Goal: Transaction & Acquisition: Purchase product/service

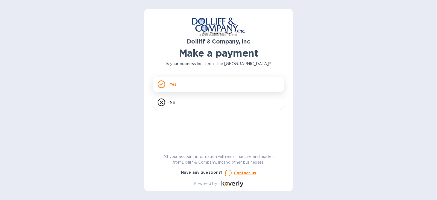
click at [158, 83] on rect at bounding box center [161, 84] width 7 height 7
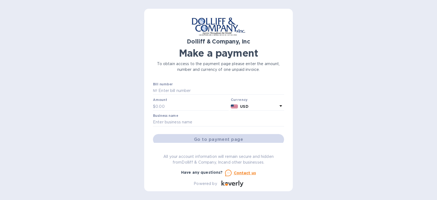
click at [189, 86] on div "Bill number №" at bounding box center [218, 88] width 131 height 13
click at [189, 90] on input "text" at bounding box center [220, 91] width 127 height 8
paste input "877537"
type input "877537"
click at [171, 92] on input "877537" at bounding box center [220, 91] width 127 height 8
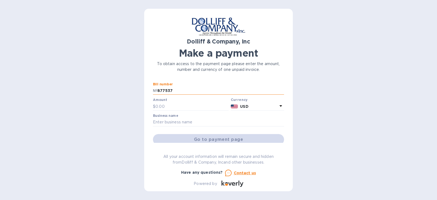
drag, startPoint x: 156, startPoint y: 89, endPoint x: 160, endPoint y: 90, distance: 4.4
click at [157, 89] on p "№" at bounding box center [155, 91] width 4 height 6
click at [157, 90] on input "877537" at bounding box center [220, 91] width 127 height 8
click at [179, 87] on input "877537" at bounding box center [220, 91] width 127 height 8
drag, startPoint x: 178, startPoint y: 87, endPoint x: 108, endPoint y: 95, distance: 70.9
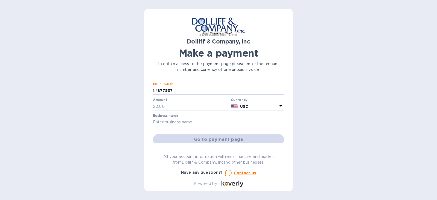
click at [108, 95] on div "Dolliff & Company, Inc Make a payment To obtain access to the payment page plea…" at bounding box center [218, 100] width 437 height 200
drag, startPoint x: 357, startPoint y: 105, endPoint x: 241, endPoint y: 96, distance: 116.2
click at [356, 105] on div "Dolliff & Company, Inc Make a payment To obtain access to the payment page plea…" at bounding box center [218, 100] width 437 height 200
click at [196, 109] on input "text" at bounding box center [191, 106] width 73 height 8
click at [202, 102] on input "text" at bounding box center [191, 106] width 73 height 8
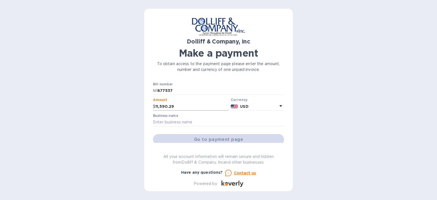
type input "11,590.29"
click at [236, 121] on input "text" at bounding box center [218, 122] width 131 height 8
type input "ProMounds"
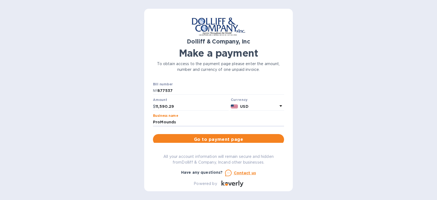
click at [244, 143] on div "Dolliff & Company, Inc Make a payment To obtain access to the payment page plea…" at bounding box center [218, 101] width 131 height 169
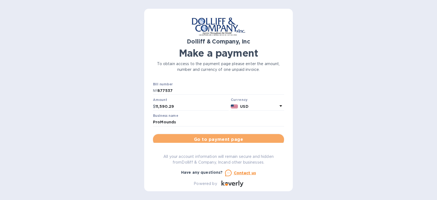
click at [244, 140] on span "Go to payment page" at bounding box center [218, 139] width 122 height 7
